Goal: Task Accomplishment & Management: Manage account settings

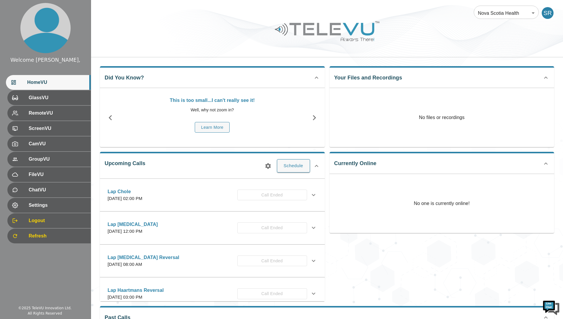
click at [312, 195] on icon at bounding box center [314, 195] width 4 height 2
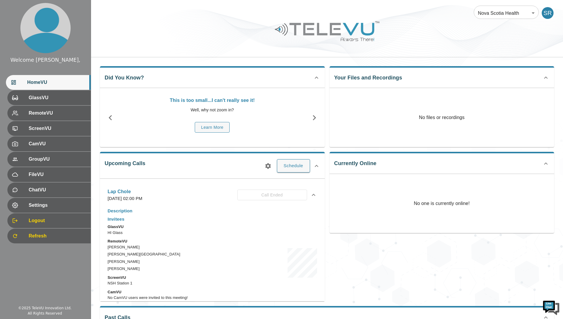
click at [36, 219] on span "Logout" at bounding box center [57, 220] width 57 height 7
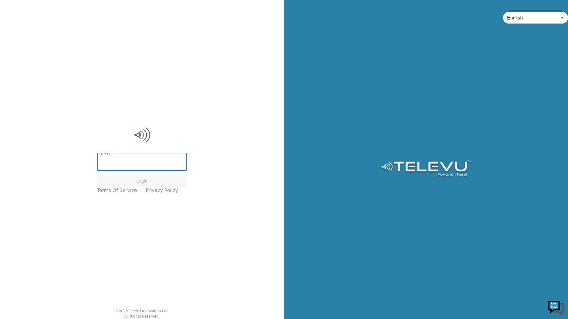
click at [111, 166] on input "Email" at bounding box center [142, 162] width 90 height 17
drag, startPoint x: 126, startPoint y: 166, endPoint x: 121, endPoint y: 166, distance: 4.7
click at [125, 166] on input "Email" at bounding box center [142, 162] width 90 height 17
type input "[EMAIL_ADDRESS][PERSON_NAME][DOMAIN_NAME]"
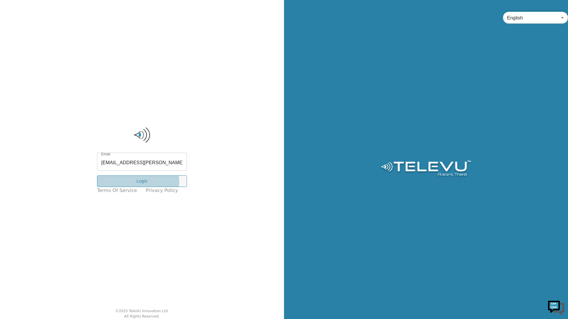
click at [143, 182] on button "Login" at bounding box center [142, 182] width 90 height 12
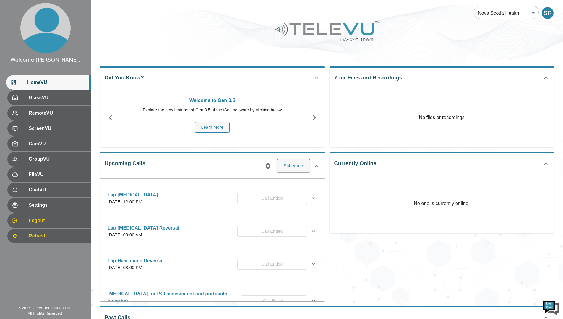
click at [32, 223] on span "Logout" at bounding box center [57, 220] width 57 height 7
